Goal: Task Accomplishment & Management: Use online tool/utility

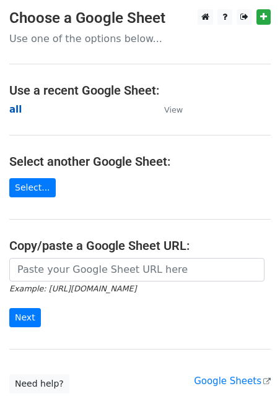
click at [13, 106] on strong "all" at bounding box center [15, 109] width 12 height 11
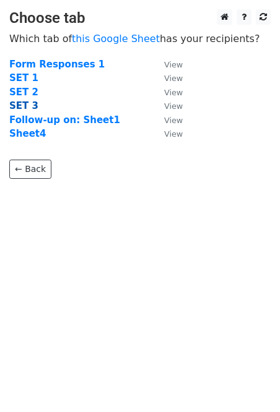
click at [27, 107] on strong "SET 3" at bounding box center [23, 105] width 29 height 11
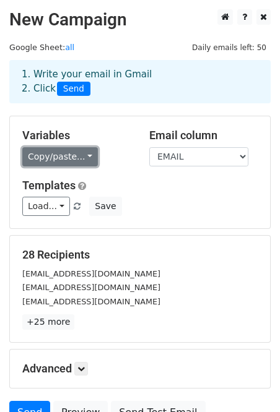
click at [73, 155] on link "Copy/paste..." at bounding box center [60, 156] width 76 height 19
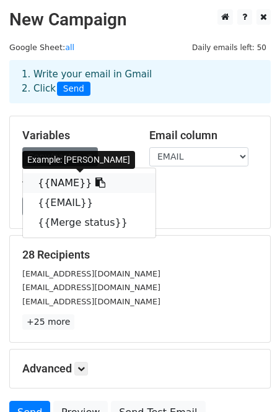
click at [71, 180] on link "{{NAME}}" at bounding box center [89, 183] width 132 height 20
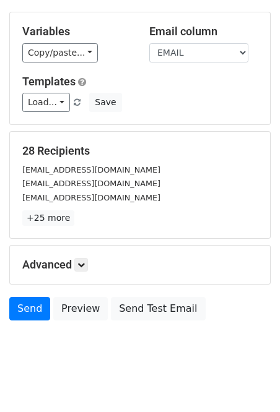
scroll to position [118, 0]
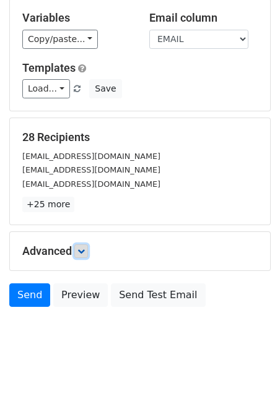
click at [80, 249] on icon at bounding box center [80, 251] width 7 height 7
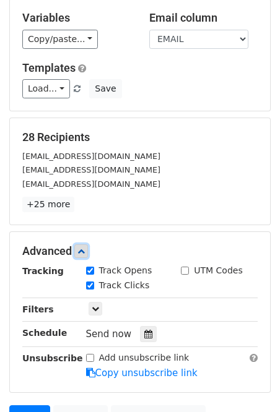
click at [80, 249] on icon at bounding box center [80, 251] width 7 height 7
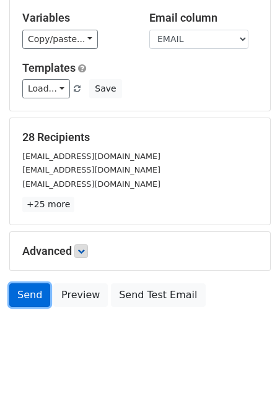
click at [31, 298] on link "Send" at bounding box center [29, 296] width 41 height 24
